Goal: Navigation & Orientation: Find specific page/section

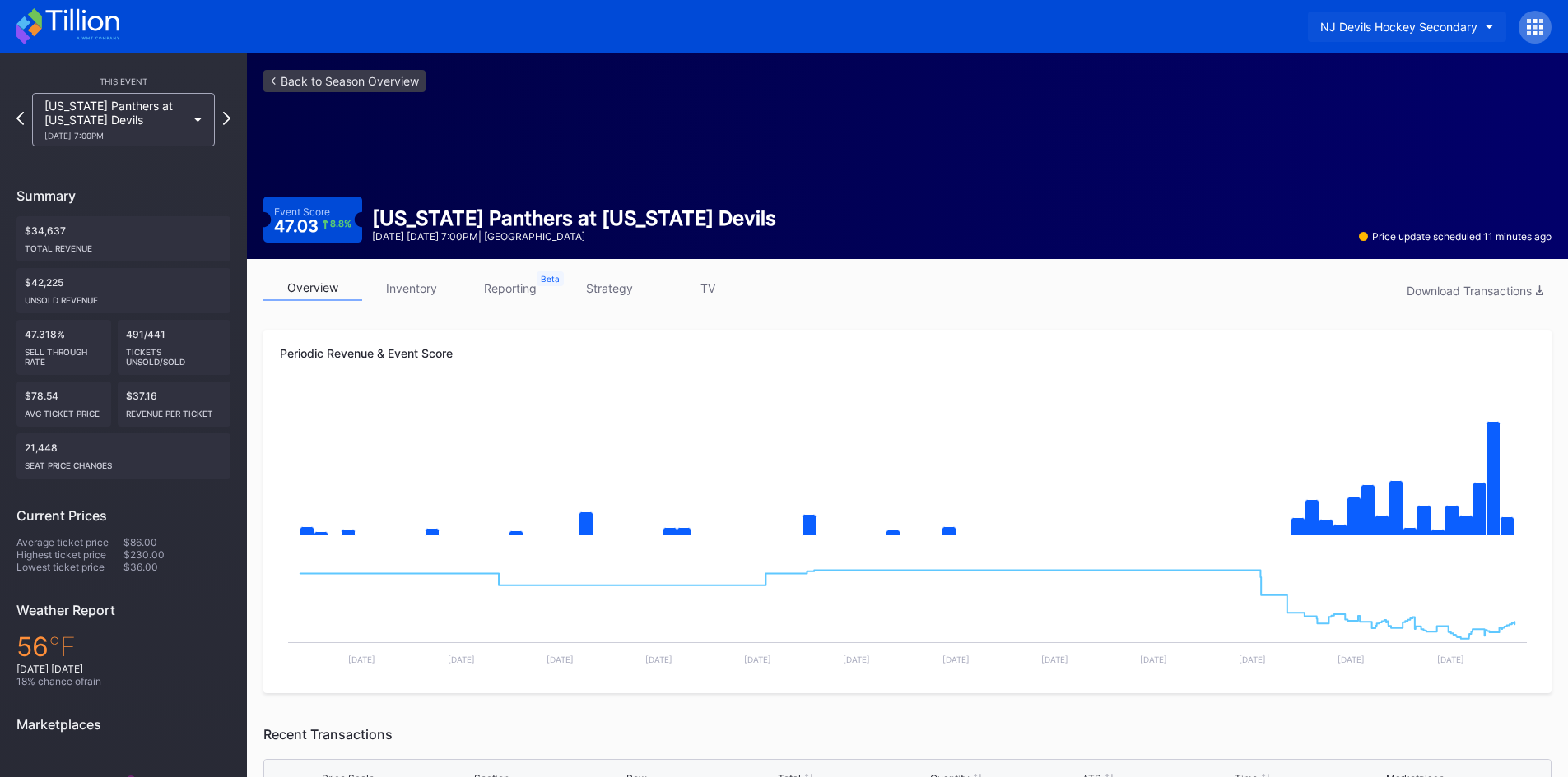
click at [1404, 25] on div "NJ Devils Hockey Secondary" at bounding box center [1399, 26] width 157 height 14
click at [199, 119] on icon at bounding box center [198, 119] width 9 height 5
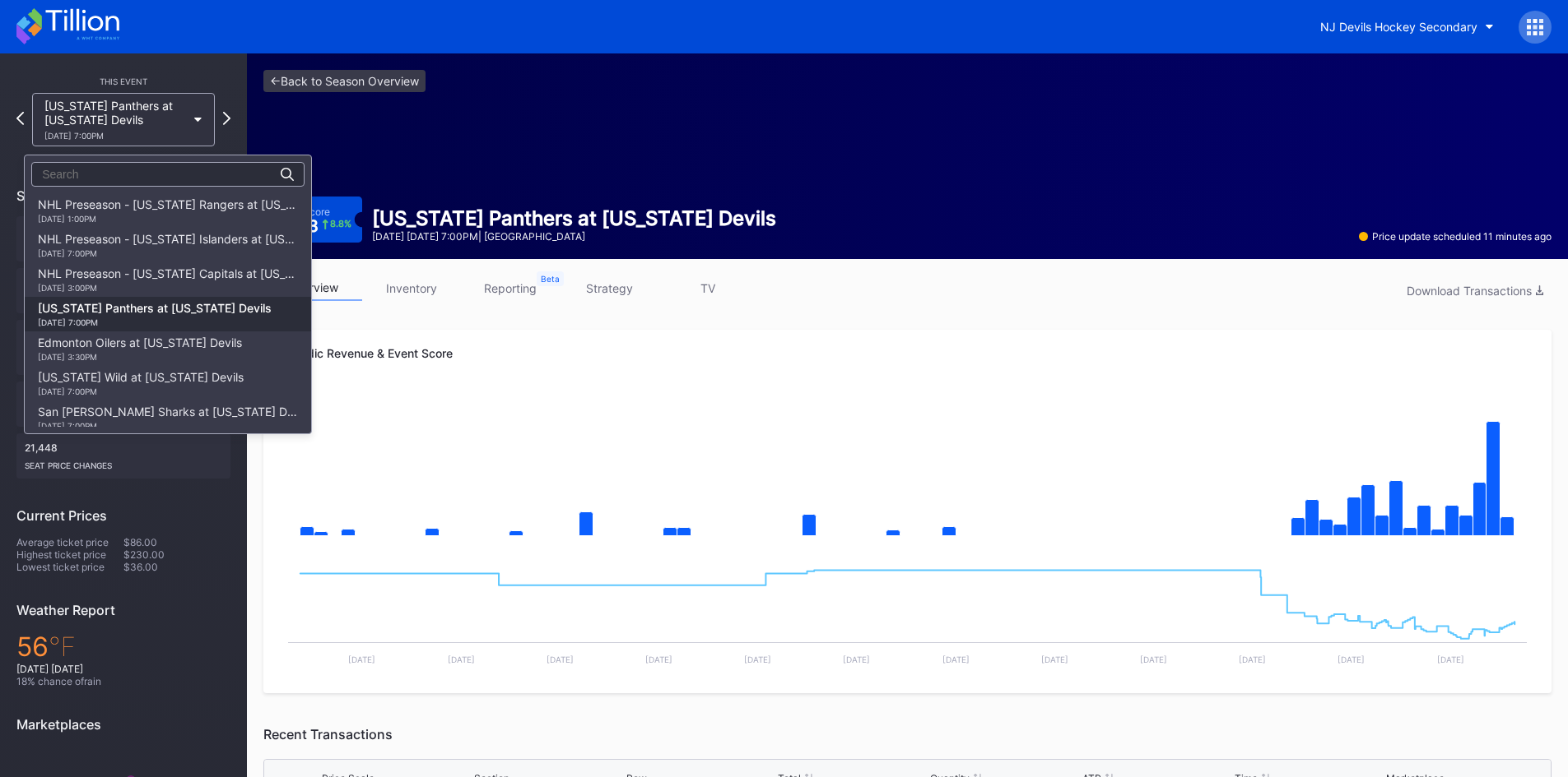
scroll to position [104, 0]
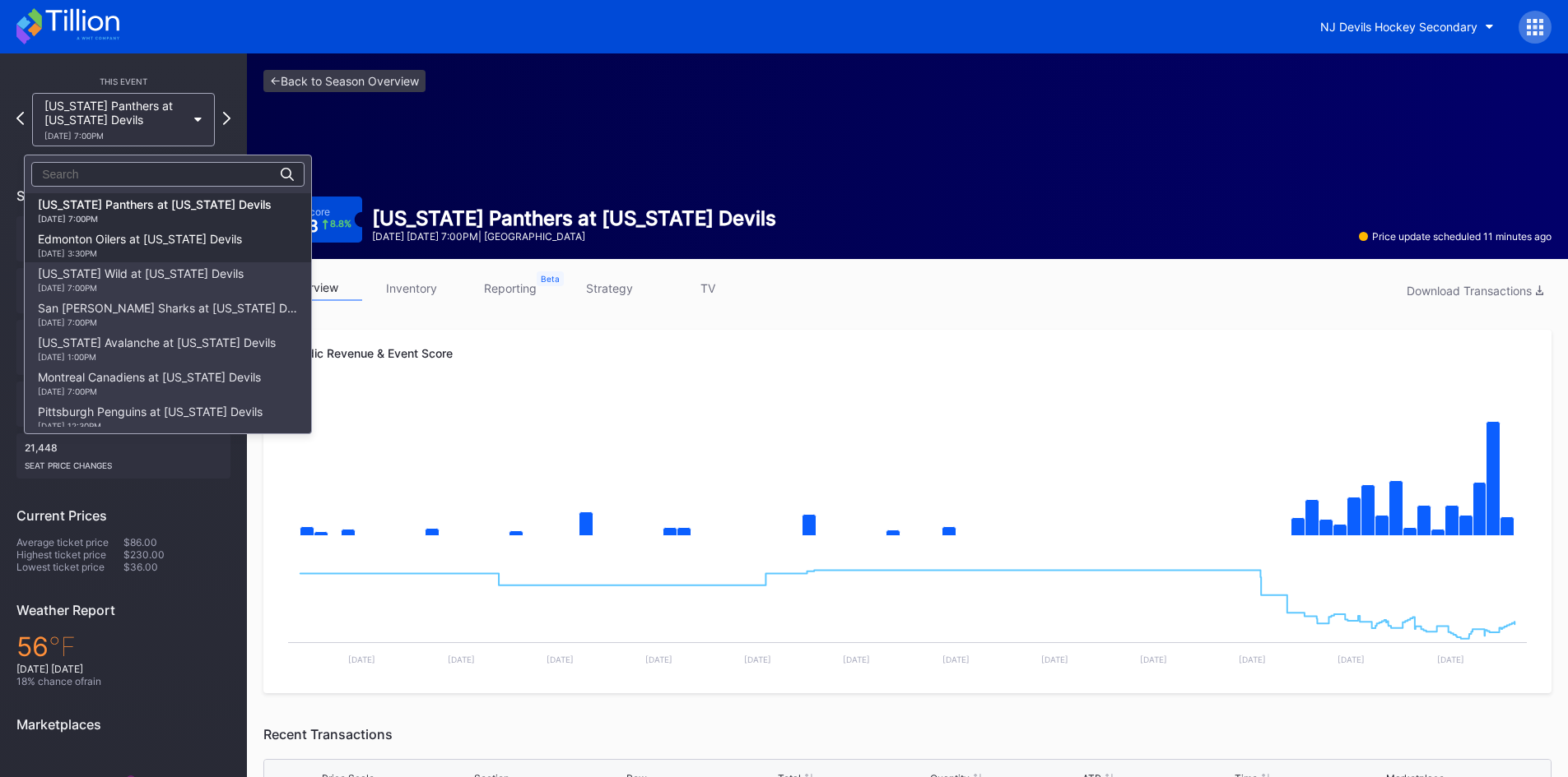
click at [130, 238] on div "Edmonton Oilers at [US_STATE] Devils [DATE] 3:30PM" at bounding box center [140, 245] width 205 height 26
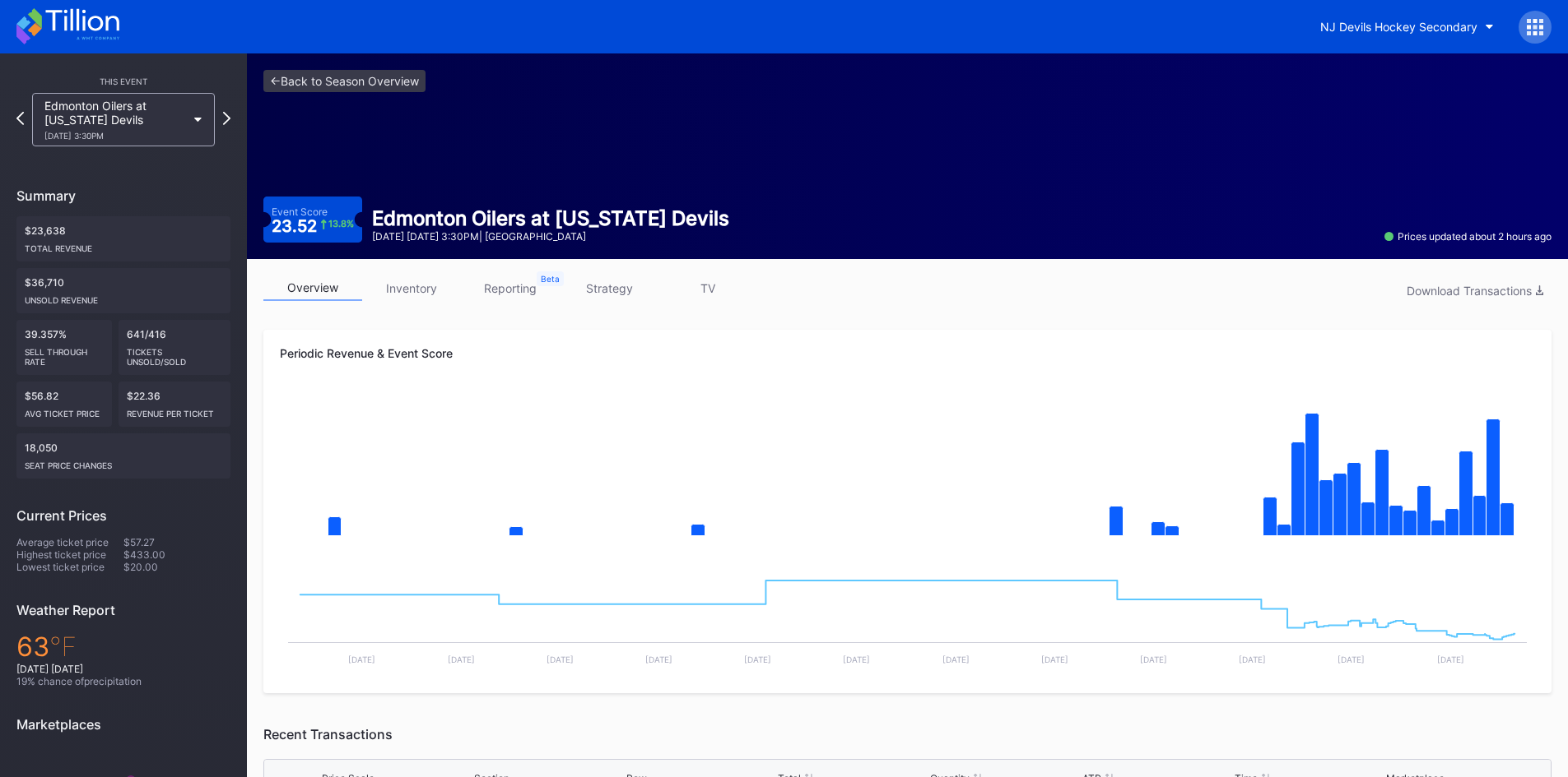
click at [400, 283] on link "inventory" at bounding box center [411, 288] width 98 height 26
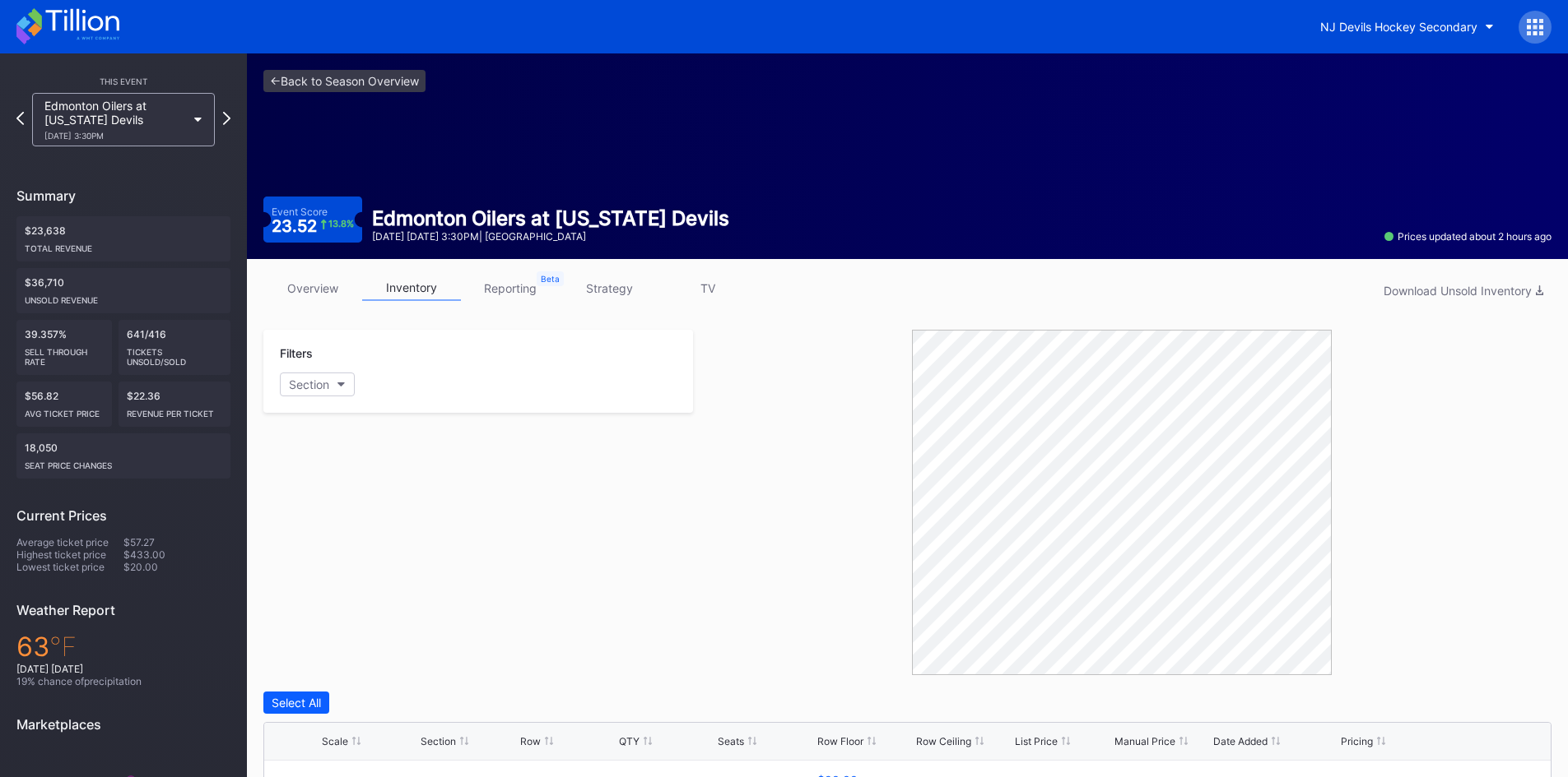
click at [311, 281] on link "overview" at bounding box center [312, 288] width 98 height 26
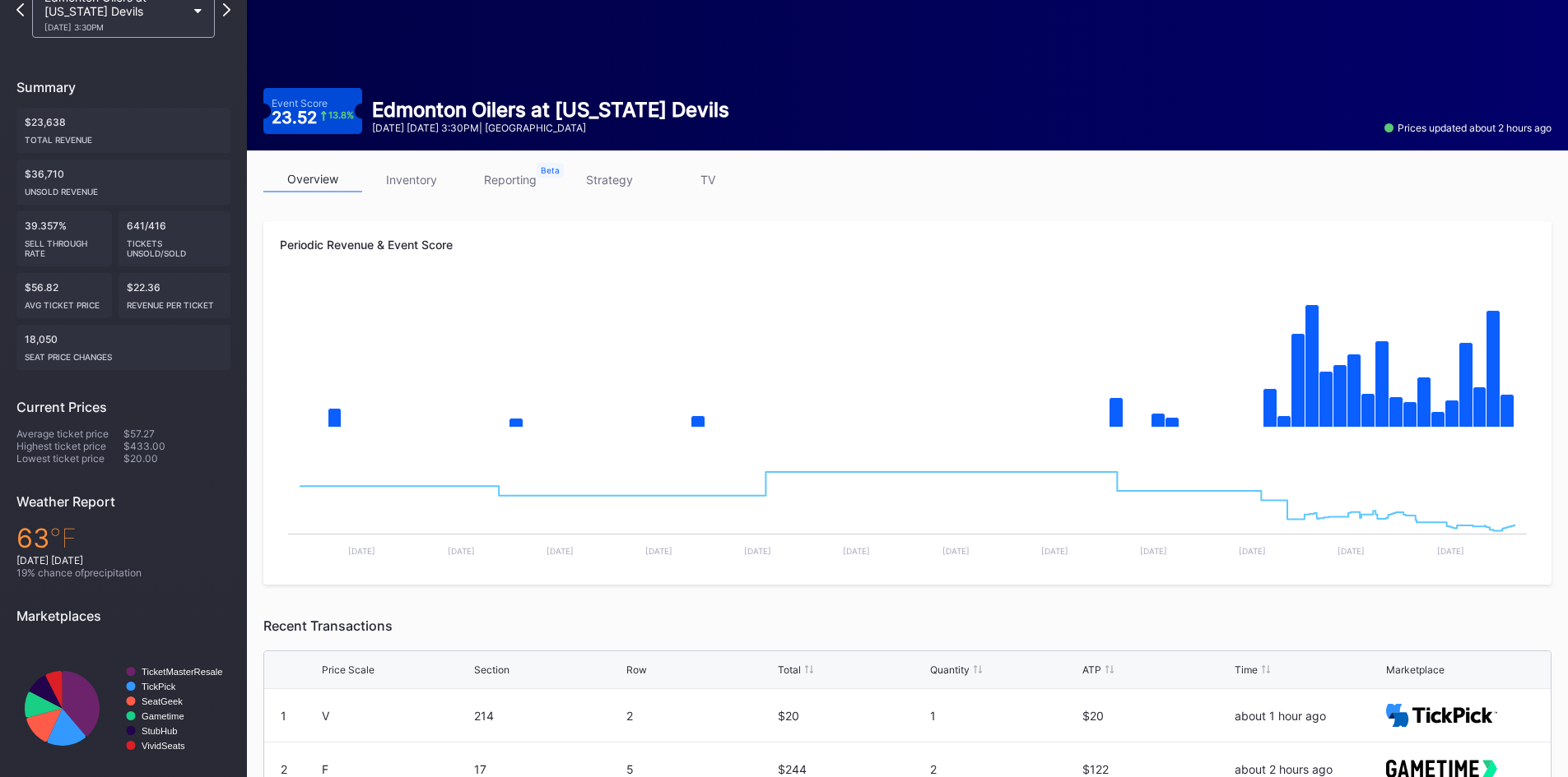
scroll to position [412, 0]
